Goal: Information Seeking & Learning: Learn about a topic

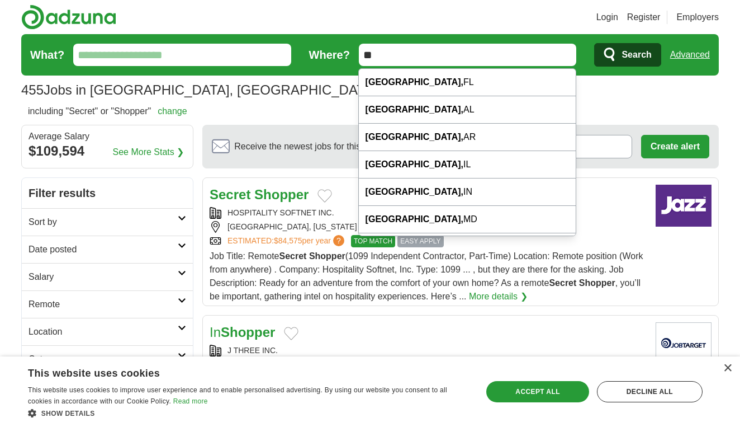
type input "*"
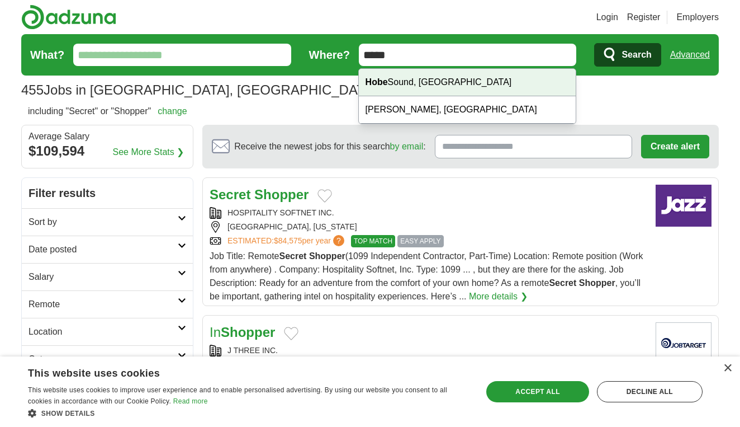
click at [441, 77] on div "Hobe Sound, FL" at bounding box center [467, 82] width 217 height 27
type input "**********"
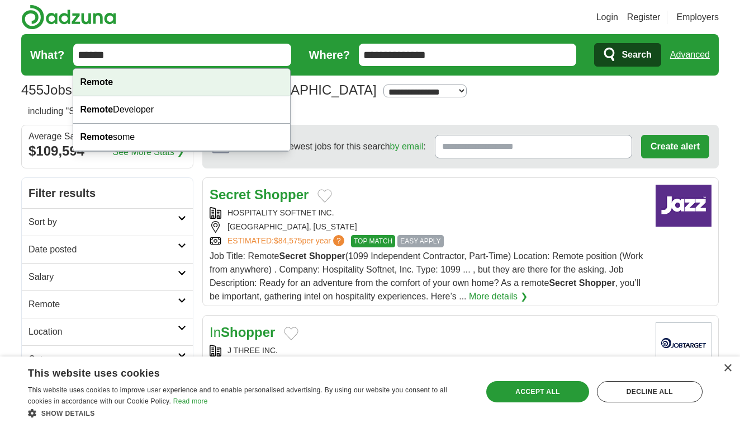
click at [152, 87] on div "Remote" at bounding box center [181, 82] width 217 height 27
type input "******"
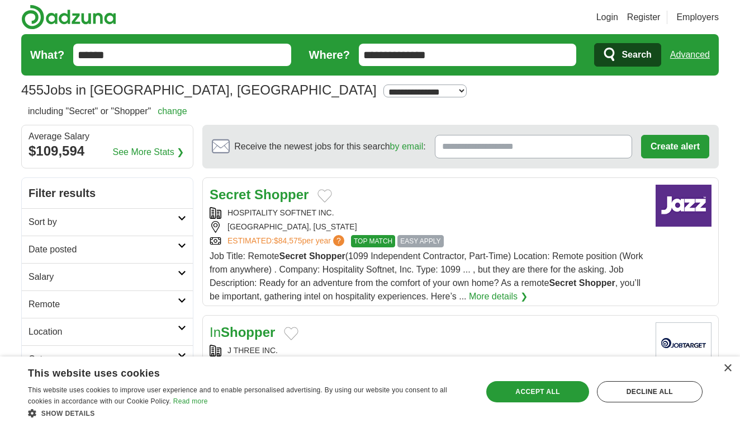
click at [632, 53] on span "Search" at bounding box center [637, 55] width 30 height 22
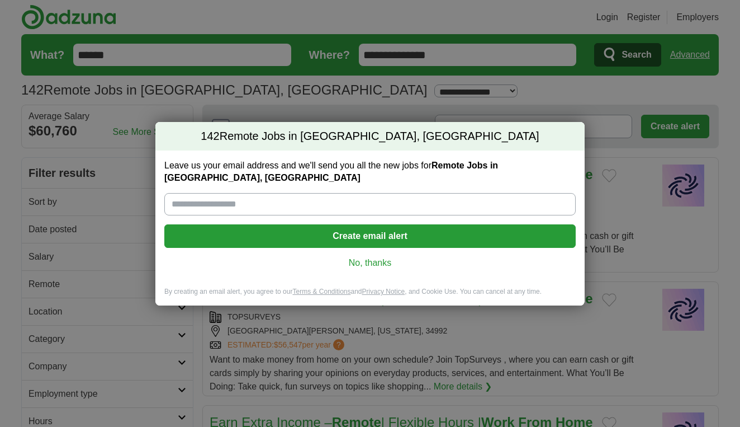
click at [384, 230] on button "Create email alert" at bounding box center [369, 235] width 411 height 23
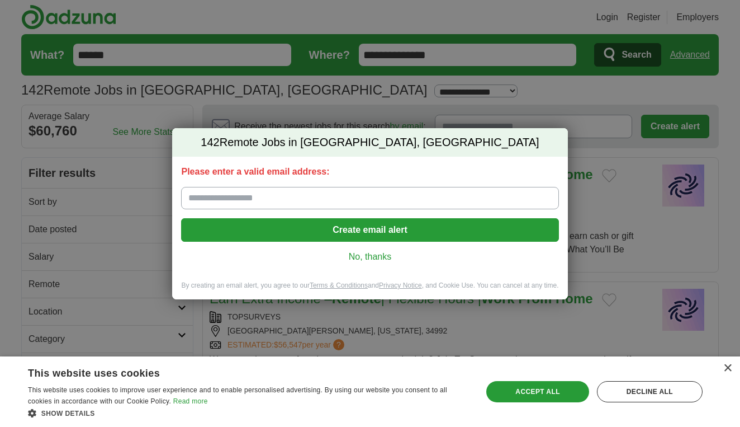
click at [280, 198] on input "Please enter a valid email address:" at bounding box center [369, 198] width 377 height 22
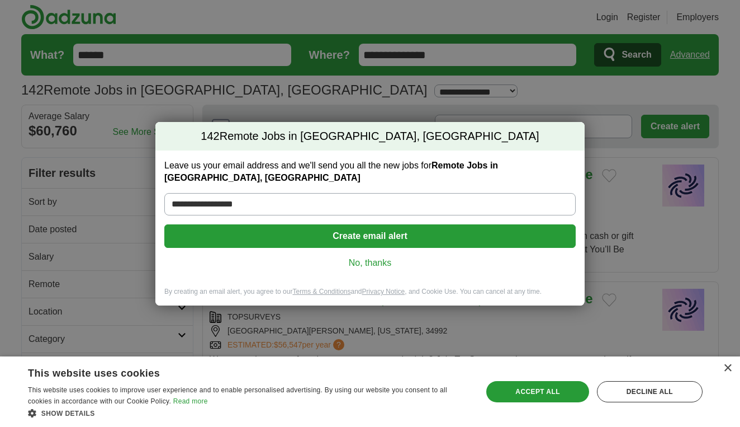
type input "**********"
click at [350, 230] on button "Create email alert" at bounding box center [369, 235] width 411 height 23
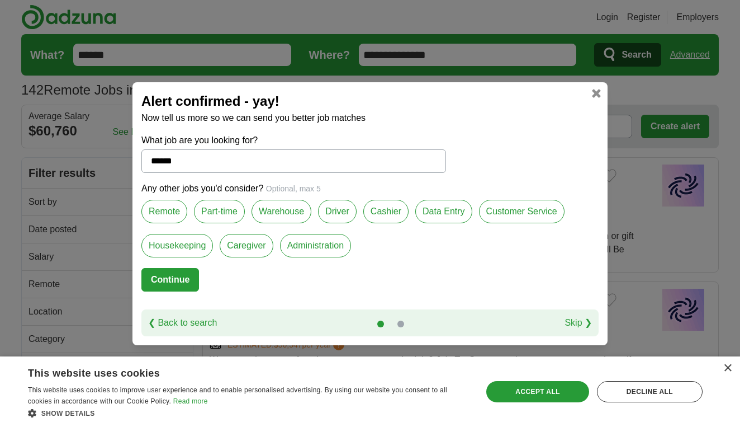
click at [221, 214] on label "Part-time" at bounding box center [219, 211] width 51 height 23
click at [167, 277] on button "Continue" at bounding box center [170, 279] width 58 height 23
select select "*"
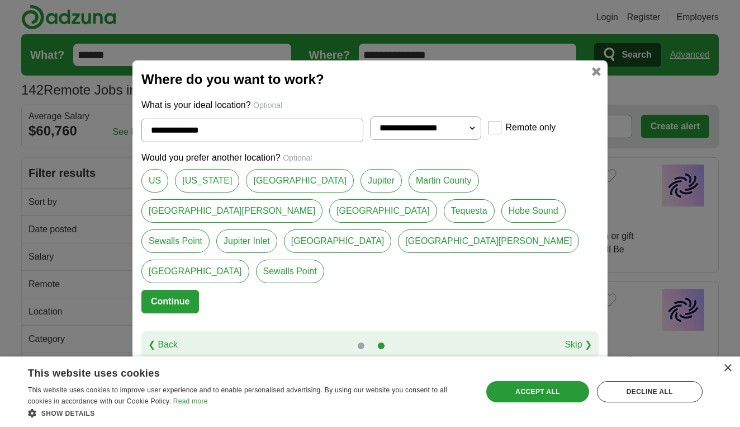
click at [502, 223] on link "Hobe Sound" at bounding box center [534, 210] width 64 height 23
click at [444, 223] on link "Tequesta" at bounding box center [469, 210] width 51 height 23
click at [502, 223] on link "Hobe Sound" at bounding box center [534, 210] width 64 height 23
type input "**********"
select select "**"
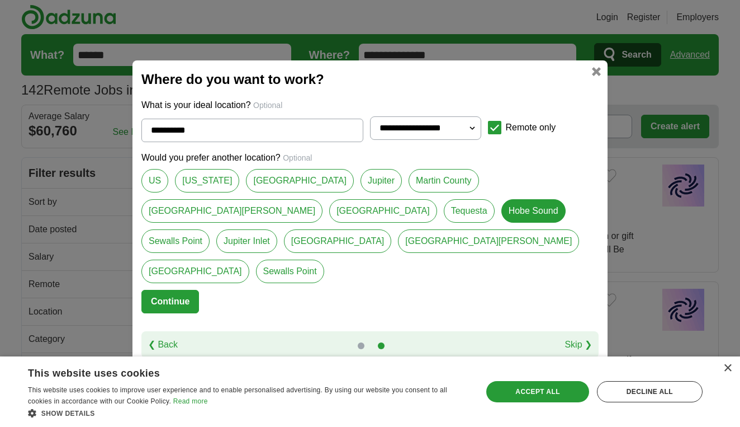
click at [178, 290] on button "Continue" at bounding box center [170, 301] width 58 height 23
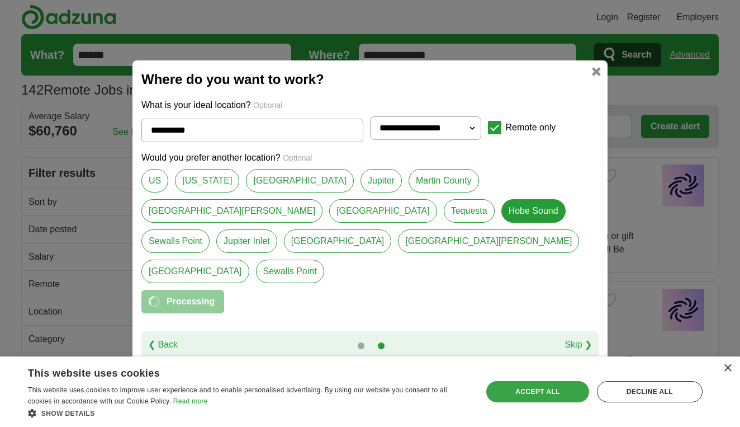
click at [535, 391] on div "Accept all" at bounding box center [537, 391] width 102 height 21
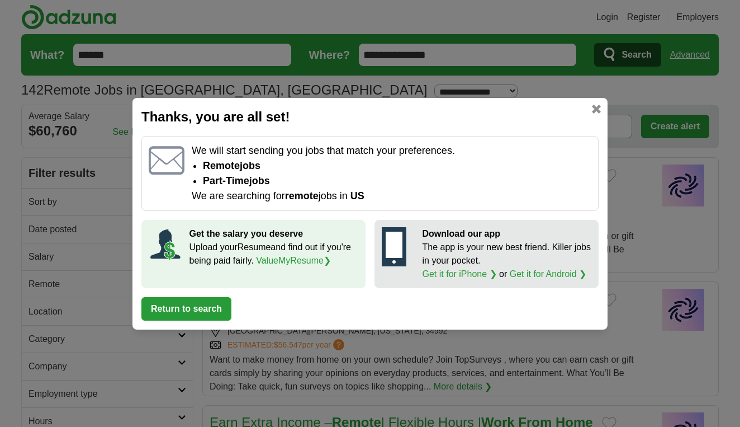
click at [186, 305] on button "Return to search" at bounding box center [186, 308] width 90 height 23
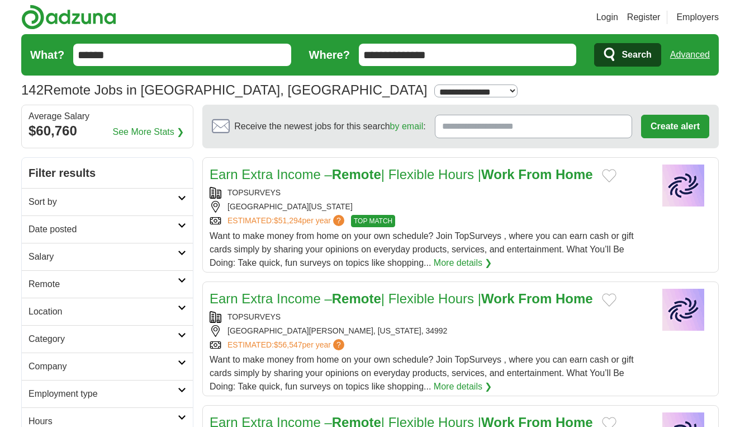
click at [622, 53] on span "Search" at bounding box center [637, 55] width 30 height 22
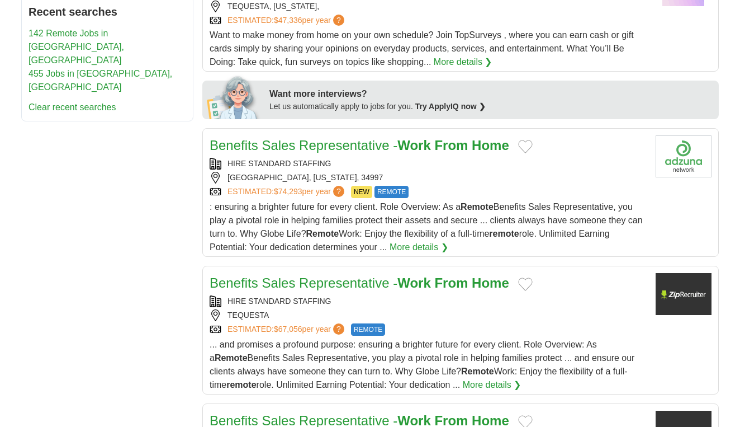
scroll to position [449, 0]
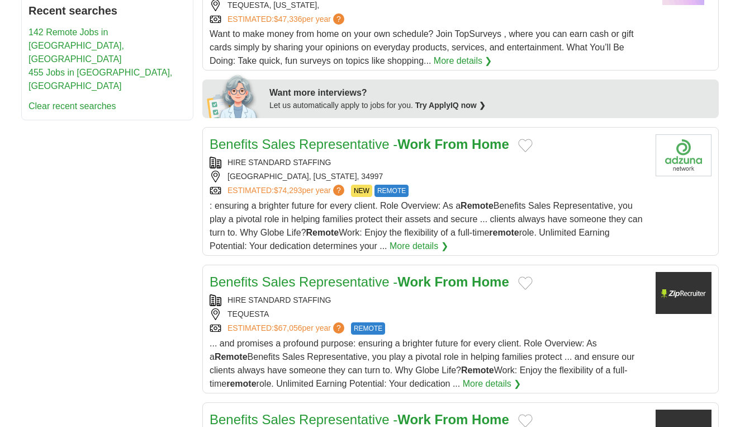
click at [418, 247] on link "More details ❯" at bounding box center [419, 245] width 59 height 13
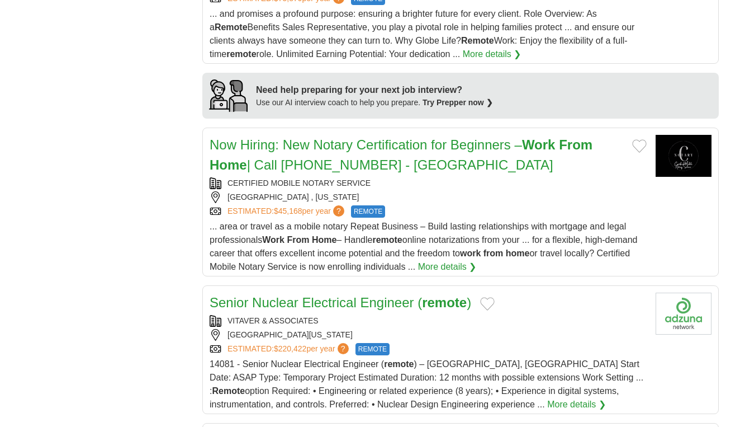
scroll to position [917, 0]
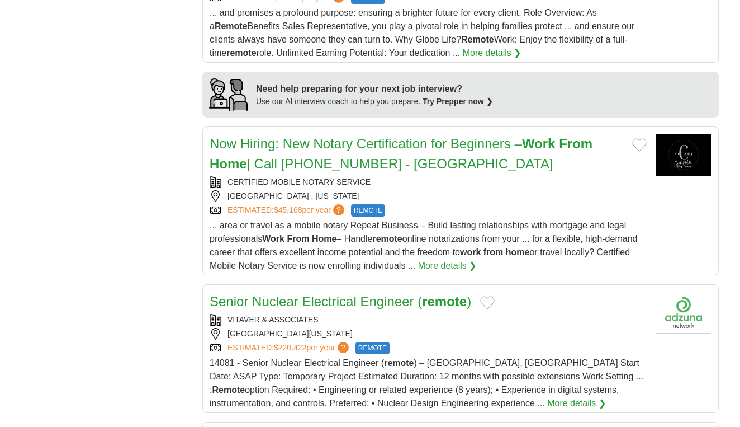
click at [358, 152] on h2 "Now Hiring: New Notary Certification for Beginners – Work From Home | Call (405…" at bounding box center [417, 154] width 414 height 40
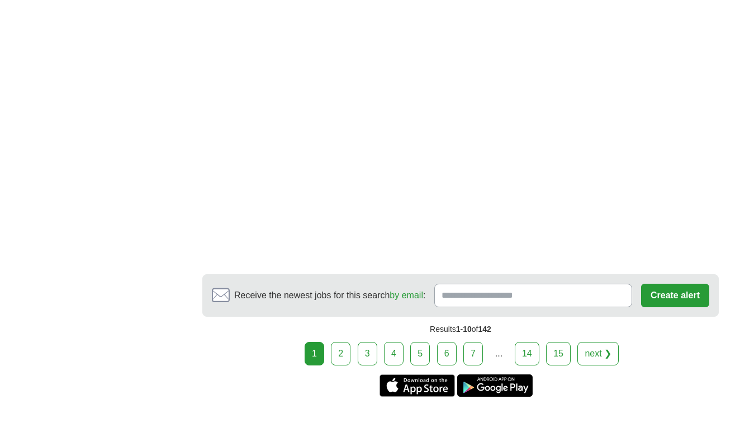
scroll to position [1996, 0]
click at [344, 356] on link "2" at bounding box center [341, 352] width 20 height 23
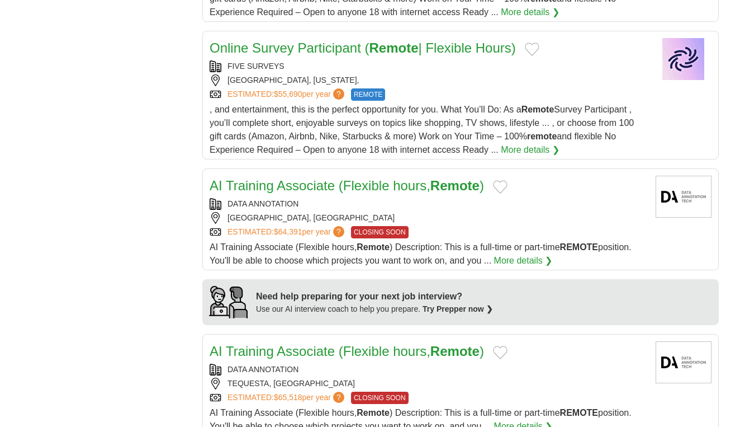
scroll to position [698, 0]
click at [321, 188] on link "AI Training Associate (Flexible hours, Remote )" at bounding box center [347, 184] width 275 height 15
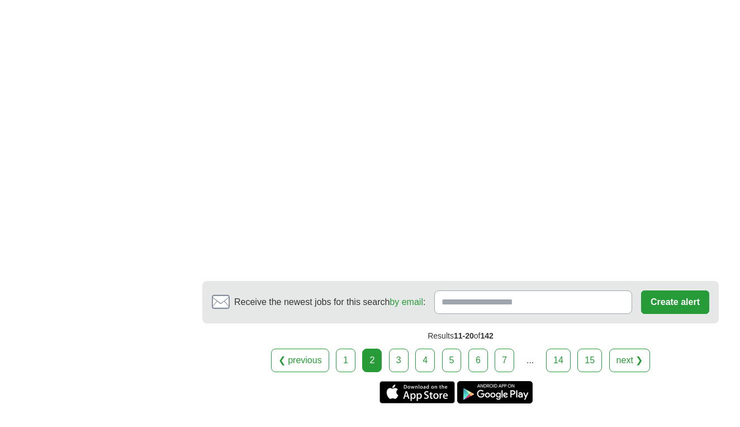
scroll to position [2106, 0]
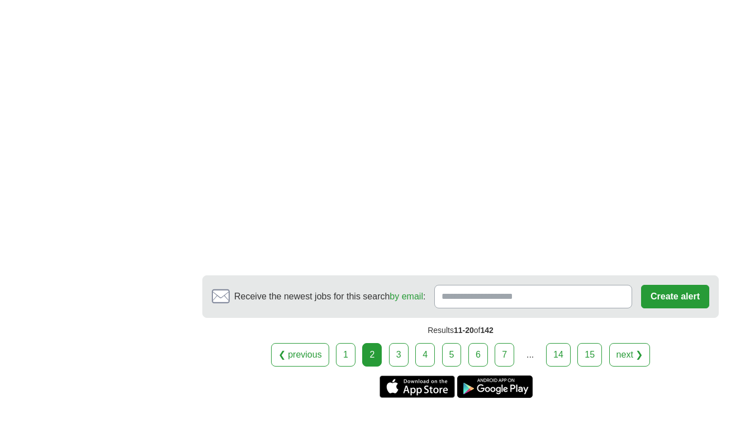
click at [396, 359] on link "3" at bounding box center [399, 354] width 20 height 23
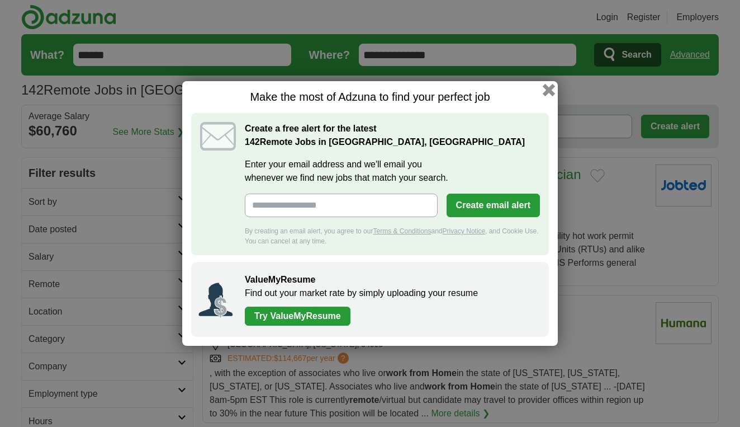
click at [548, 87] on button "button" at bounding box center [549, 90] width 12 height 12
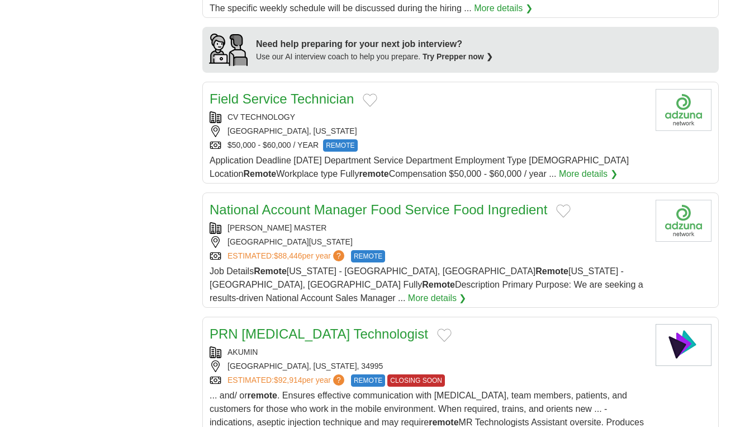
scroll to position [1010, 0]
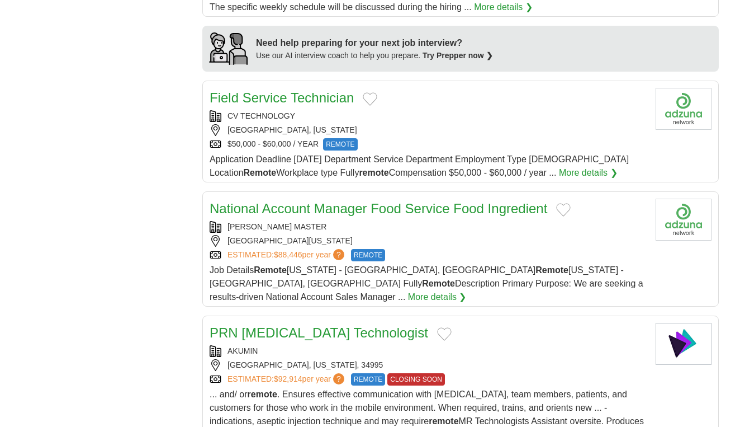
click at [361, 201] on link "National Account Manager Food Service Food Ingredient" at bounding box center [379, 208] width 338 height 15
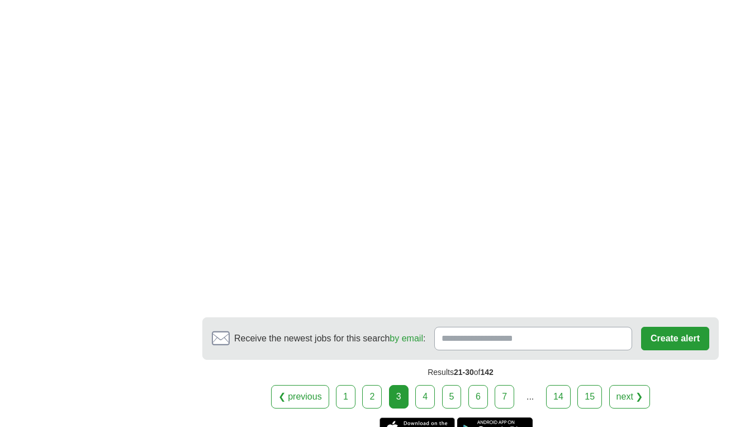
scroll to position [1885, 0]
click at [425, 384] on link "4" at bounding box center [425, 395] width 20 height 23
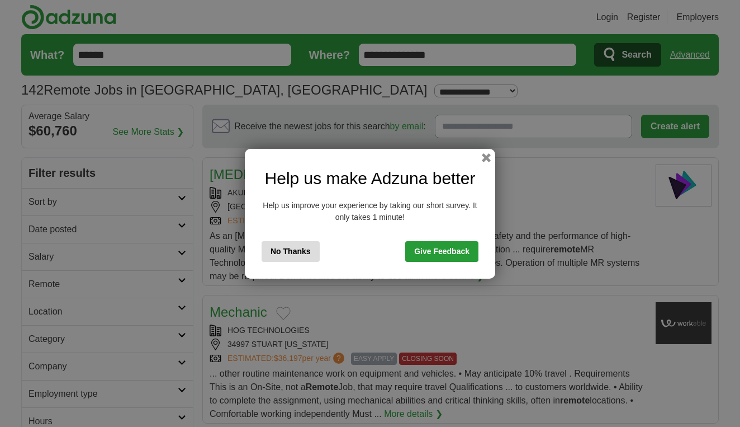
click at [304, 252] on button "No Thanks" at bounding box center [291, 251] width 58 height 21
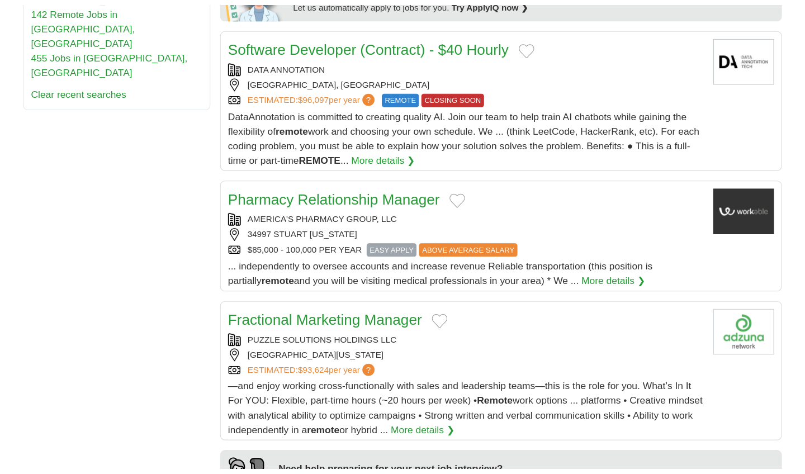
scroll to position [595, 0]
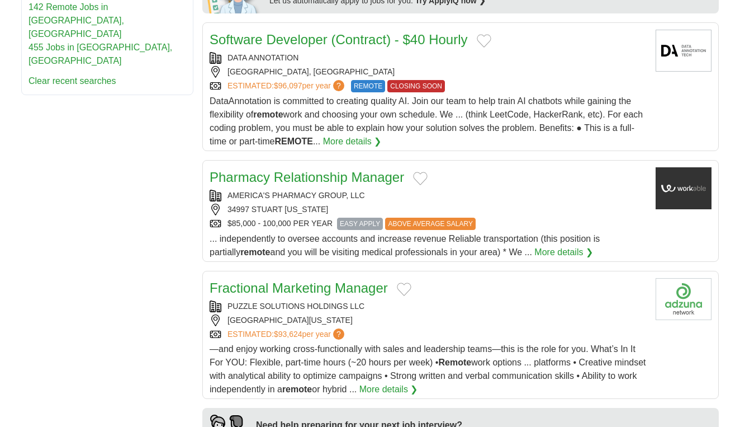
click at [277, 179] on link "Pharmacy Relationship Manager" at bounding box center [307, 176] width 195 height 15
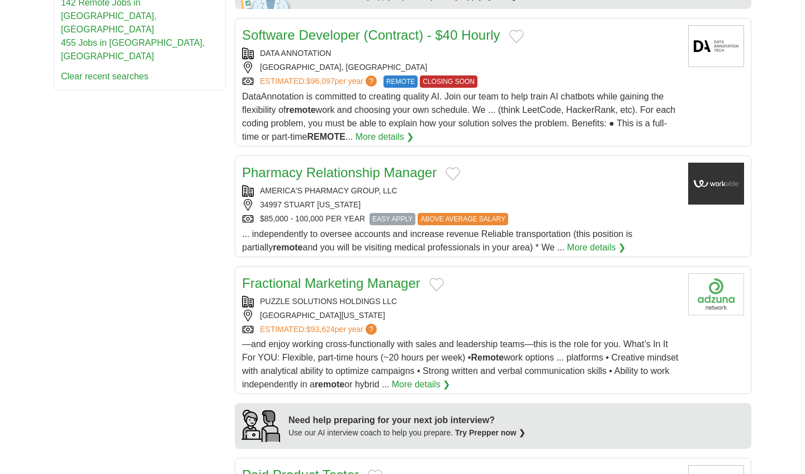
scroll to position [600, 0]
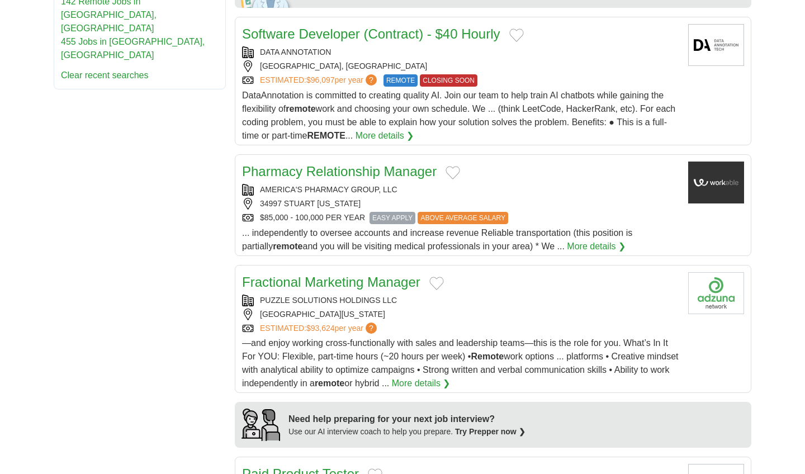
click at [357, 170] on link "Pharmacy Relationship Manager" at bounding box center [339, 171] width 195 height 15
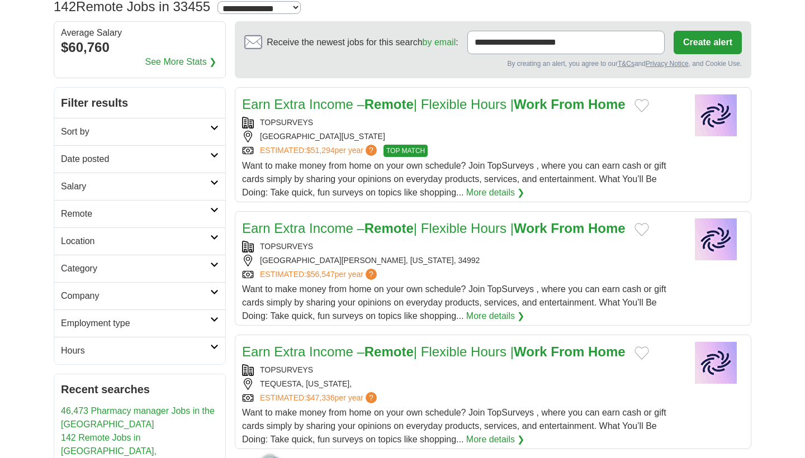
scroll to position [82, 0]
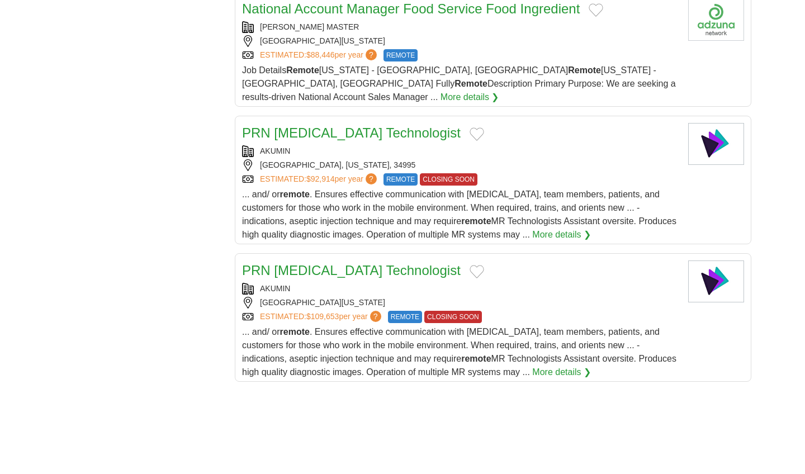
scroll to position [1223, 0]
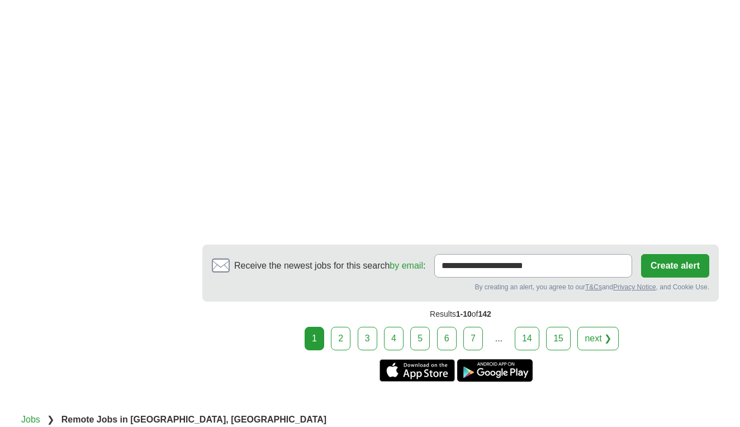
scroll to position [1968, 0]
click at [338, 341] on link "2" at bounding box center [341, 338] width 20 height 23
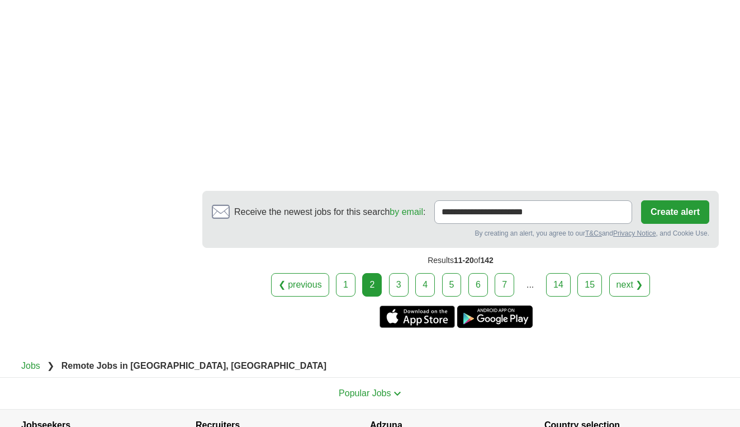
scroll to position [2131, 0]
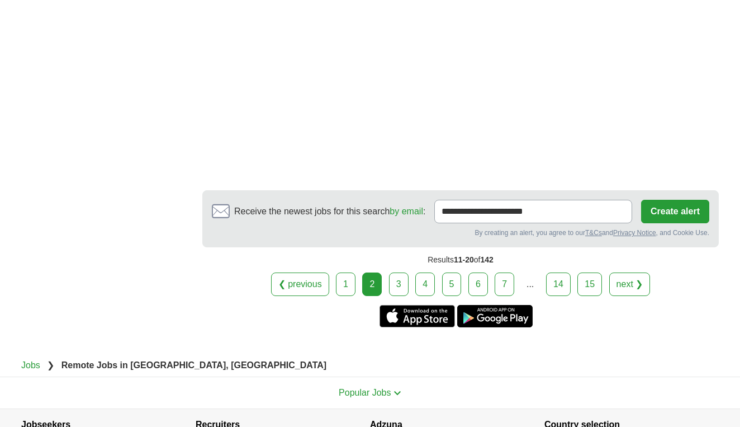
click at [401, 289] on link "3" at bounding box center [399, 283] width 20 height 23
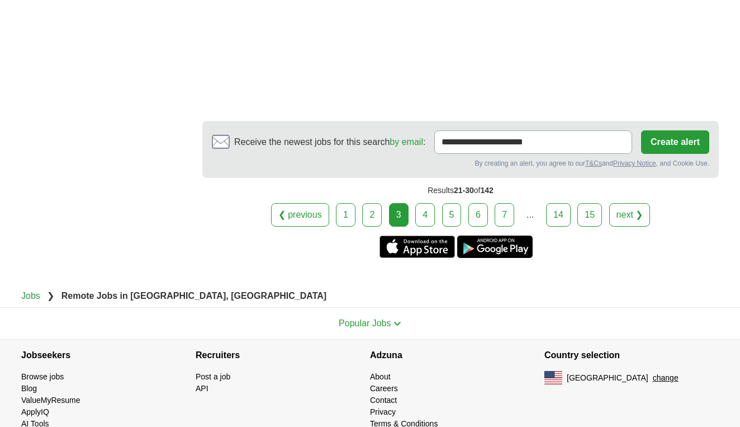
scroll to position [2126, 0]
click at [426, 204] on link "4" at bounding box center [425, 215] width 20 height 23
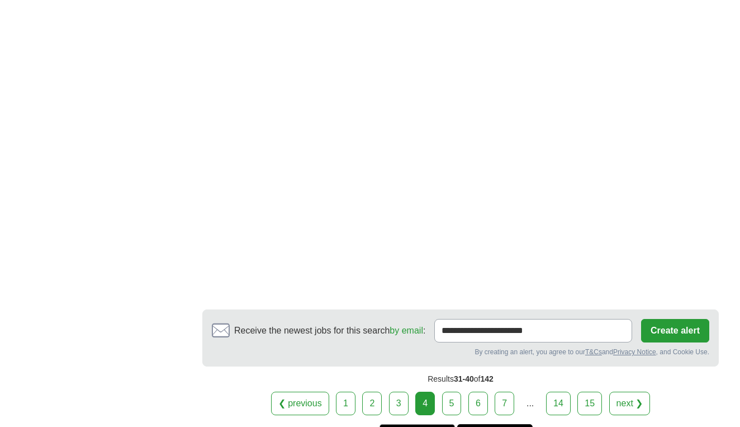
scroll to position [1920, 0]
click at [452, 391] on link "5" at bounding box center [452, 402] width 20 height 23
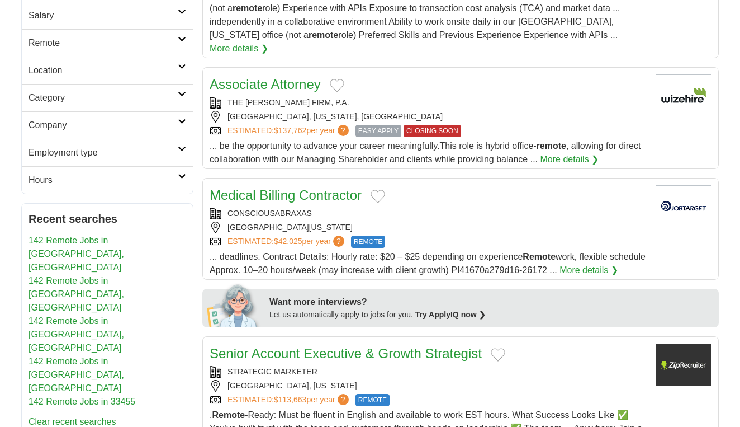
scroll to position [256, 0]
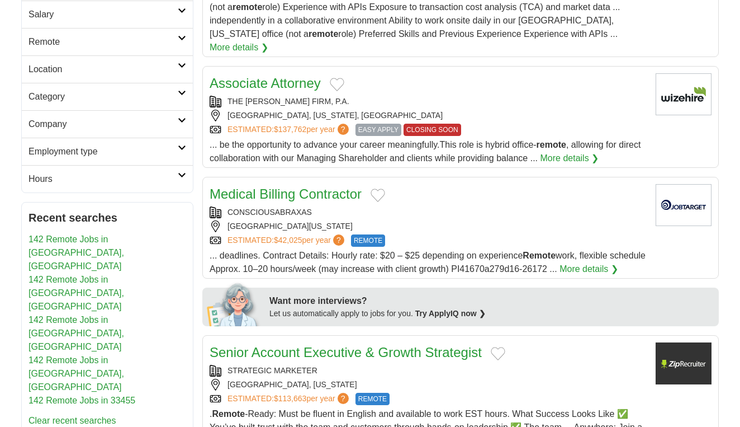
click at [309, 186] on link "Medical Billing Contractor" at bounding box center [286, 193] width 152 height 15
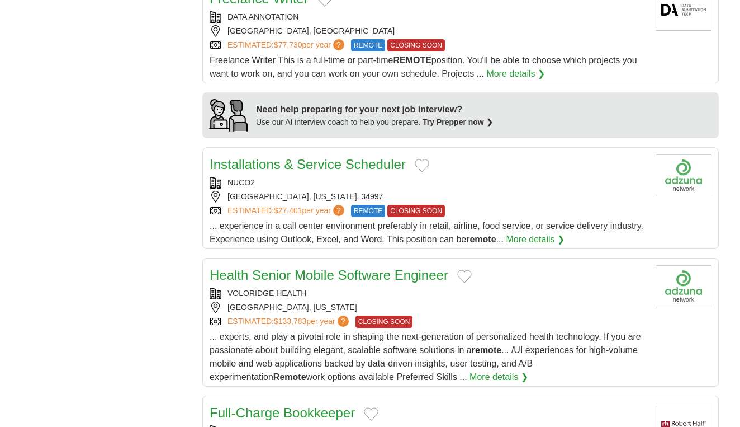
scroll to position [859, 0]
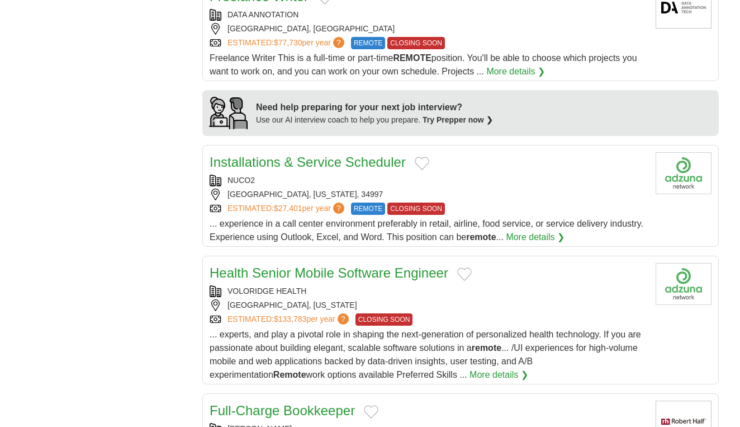
click at [305, 165] on link "Installations & Service Scheduler" at bounding box center [308, 161] width 196 height 15
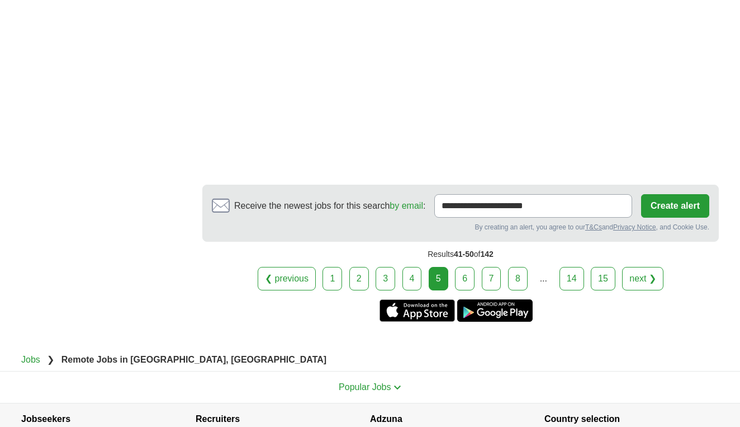
scroll to position [2114, 0]
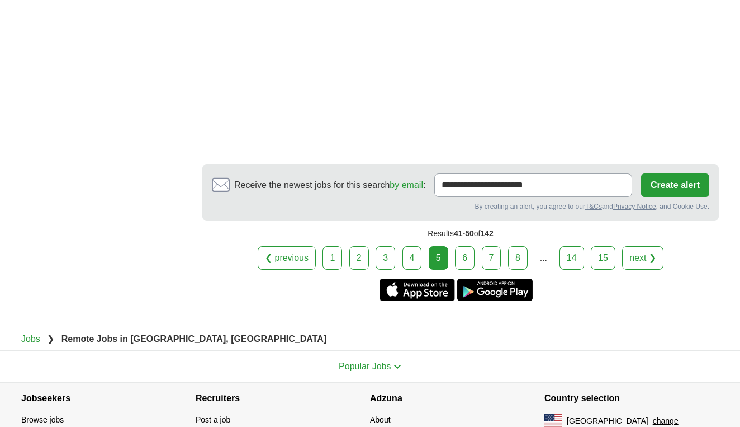
click at [458, 261] on link "6" at bounding box center [465, 257] width 20 height 23
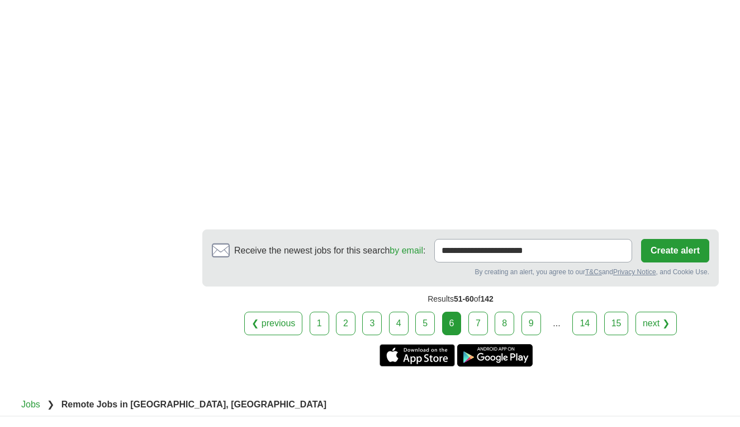
scroll to position [1815, 0]
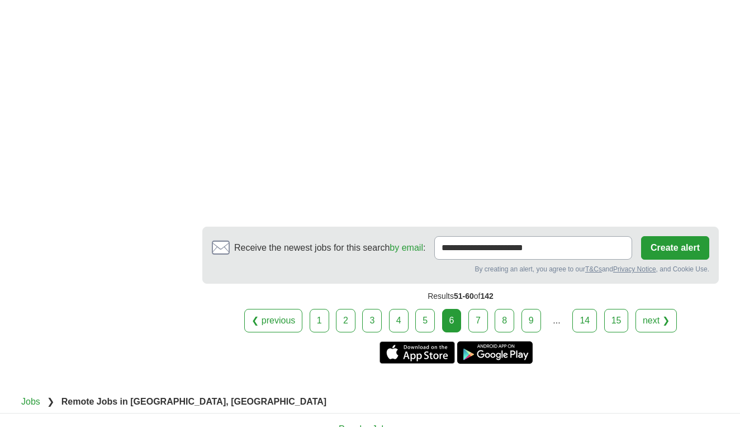
click at [476, 309] on link "7" at bounding box center [479, 320] width 20 height 23
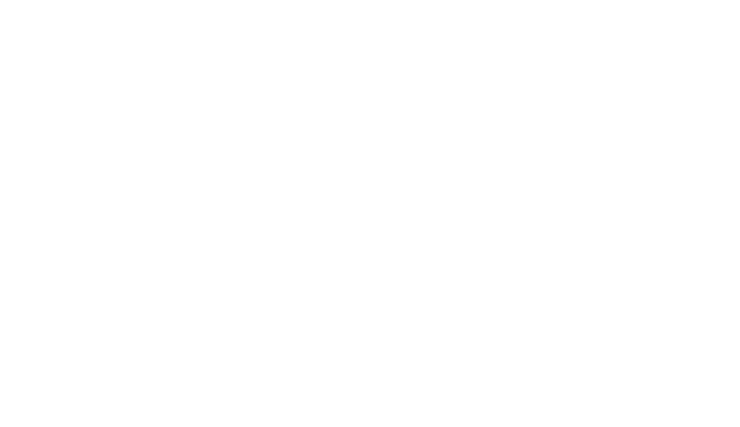
scroll to position [1468, 0]
